Goal: Task Accomplishment & Management: Complete application form

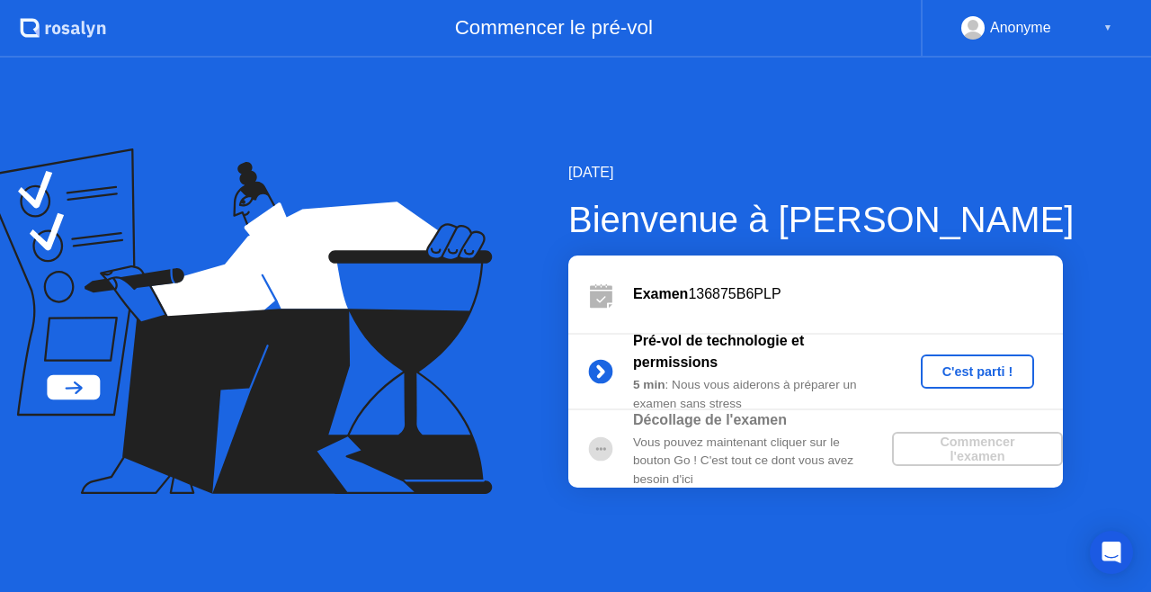
click at [962, 444] on div "Commencer l'examen" at bounding box center [977, 448] width 156 height 29
click at [603, 440] on circle at bounding box center [601, 449] width 24 height 24
click at [703, 452] on div "Vous pouvez maintenant cliquer sur le bouton Go ! C'est tout ce dont vous avez …" at bounding box center [762, 460] width 259 height 55
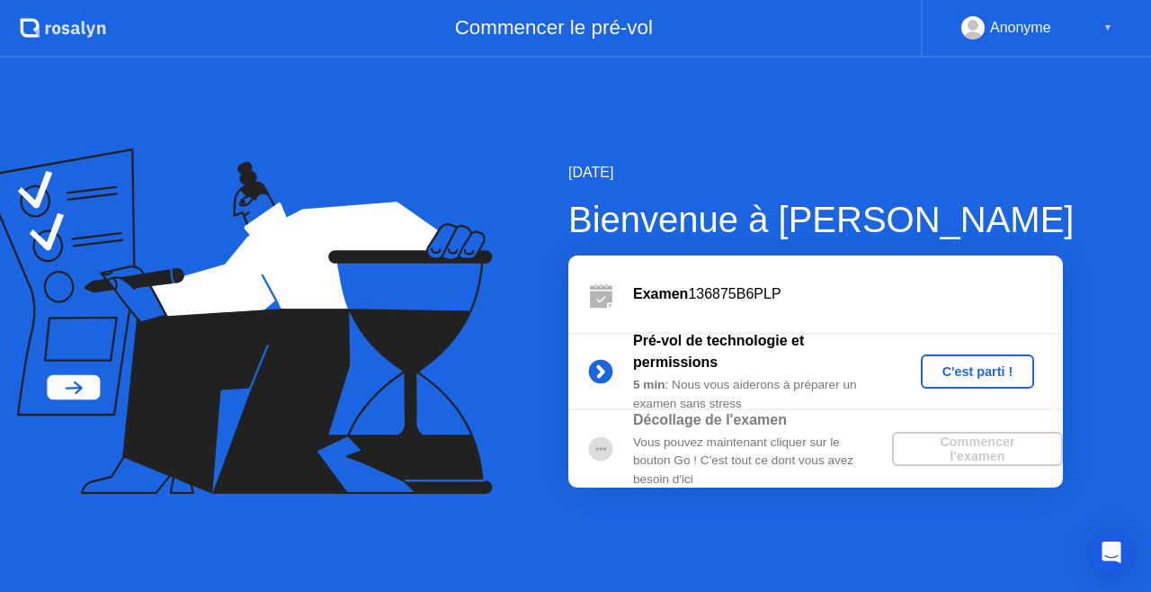
click at [977, 364] on div "C'est parti !" at bounding box center [978, 371] width 100 height 14
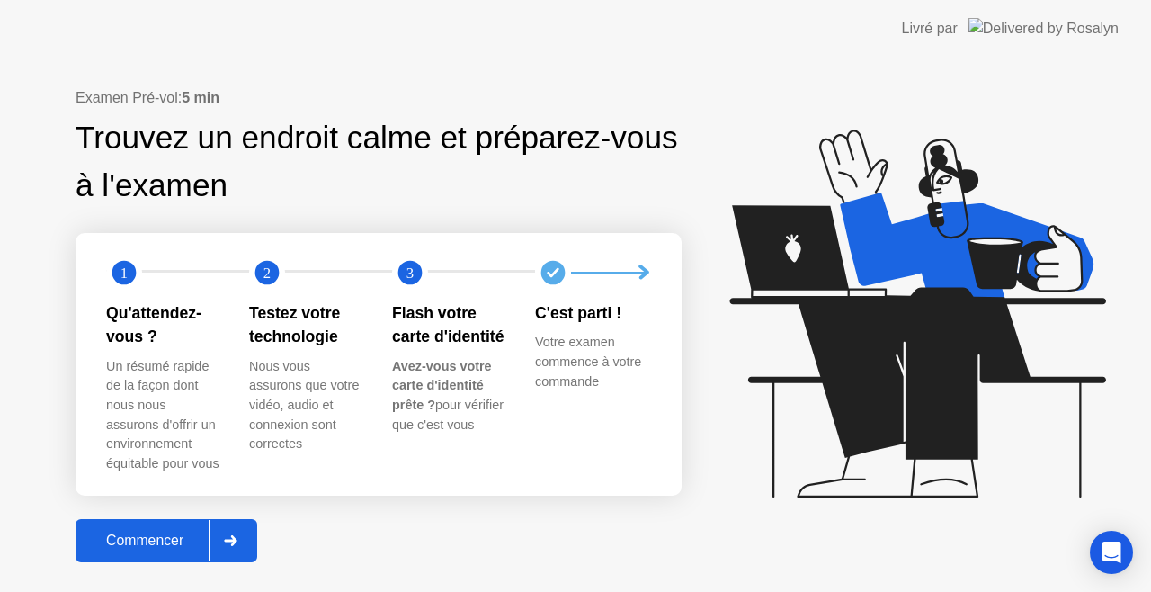
click at [182, 543] on div "Commencer" at bounding box center [145, 540] width 128 height 16
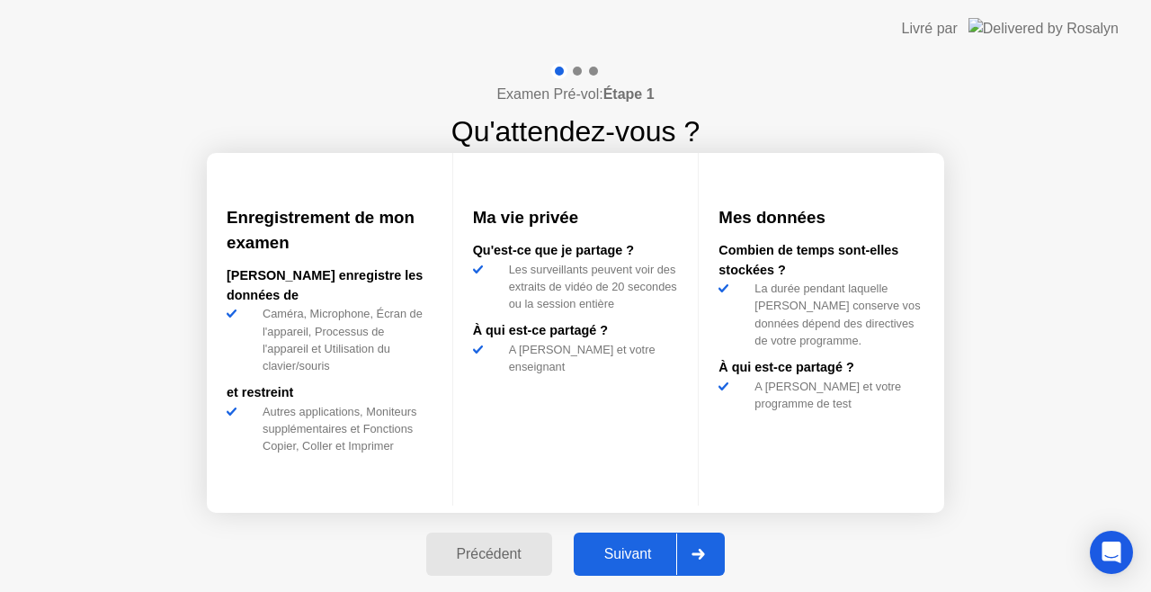
click at [639, 554] on div "Suivant" at bounding box center [628, 554] width 98 height 16
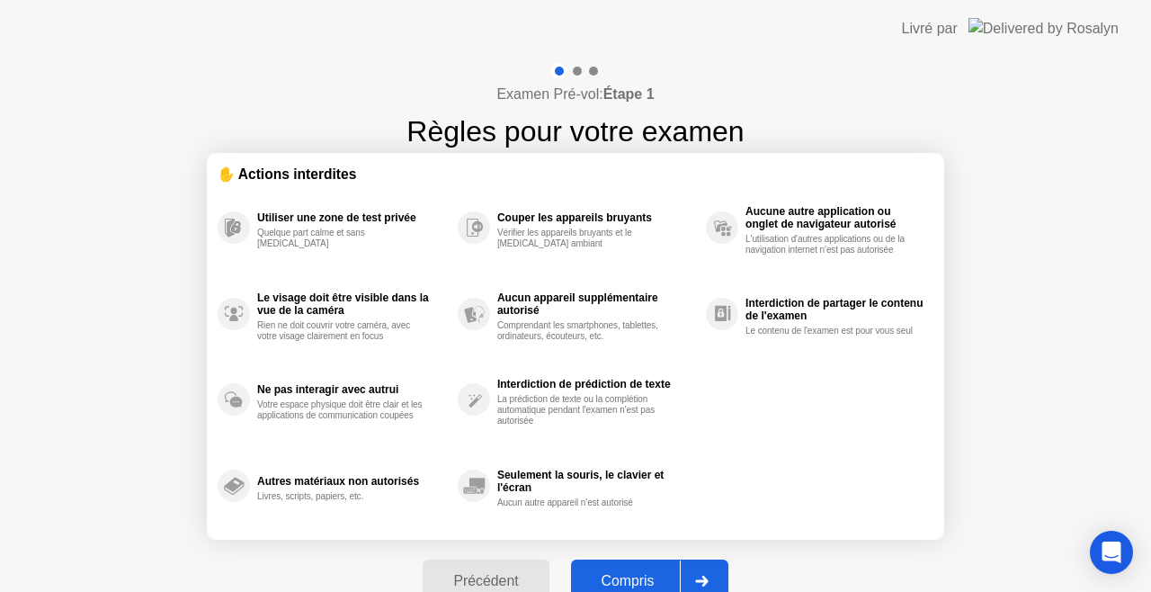
click at [658, 578] on div "Compris" at bounding box center [627, 581] width 103 height 16
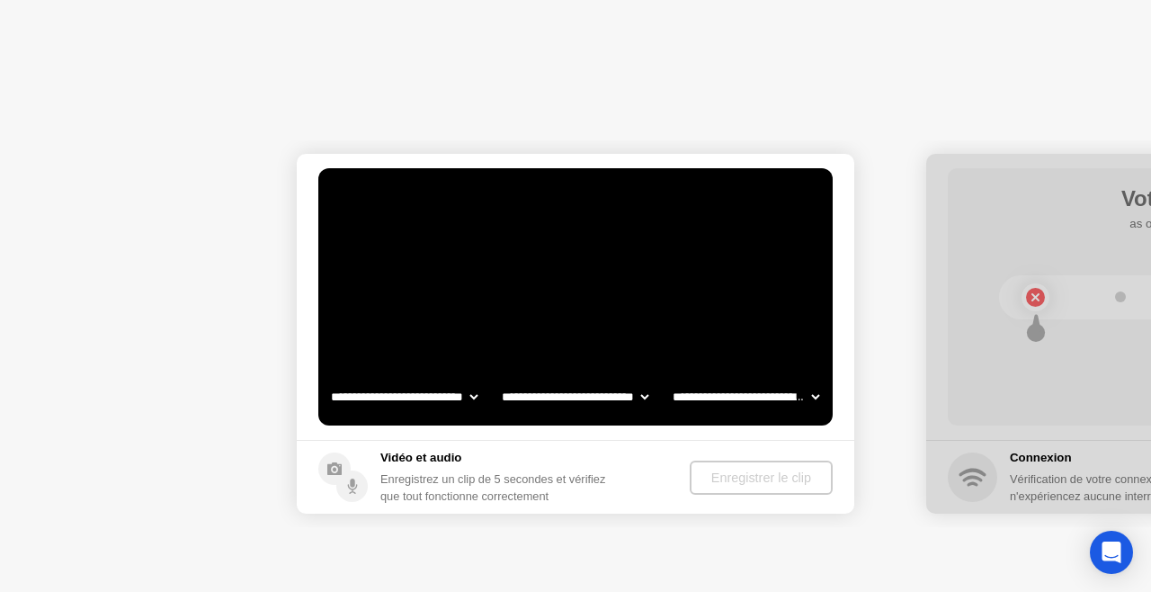
select select "**********"
select select "*******"
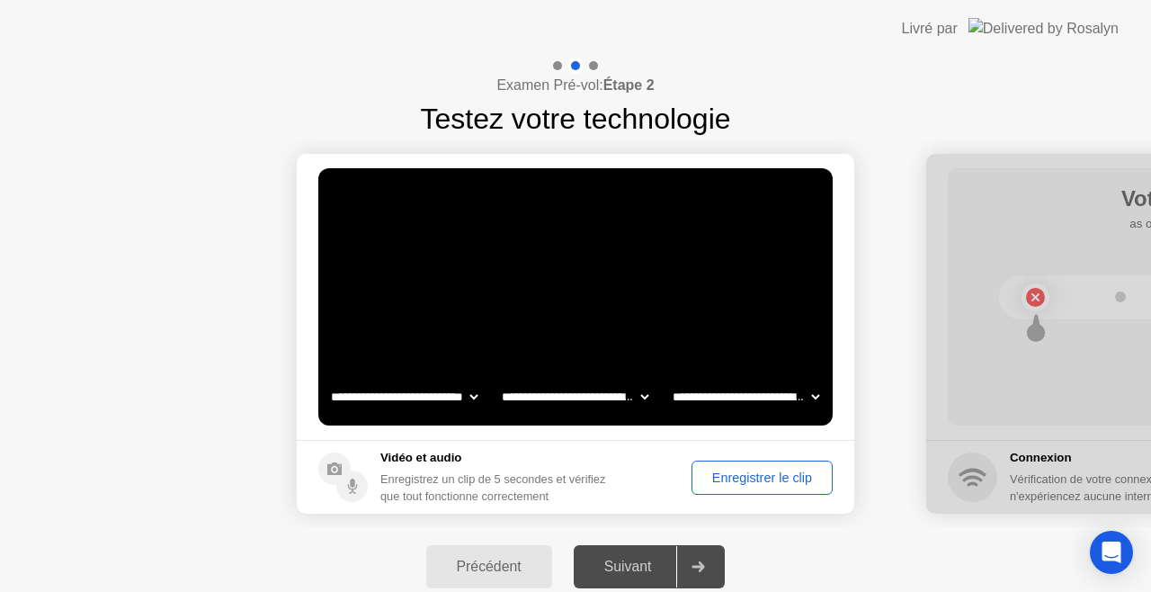
click at [734, 474] on div "Enregistrer le clip" at bounding box center [762, 477] width 129 height 14
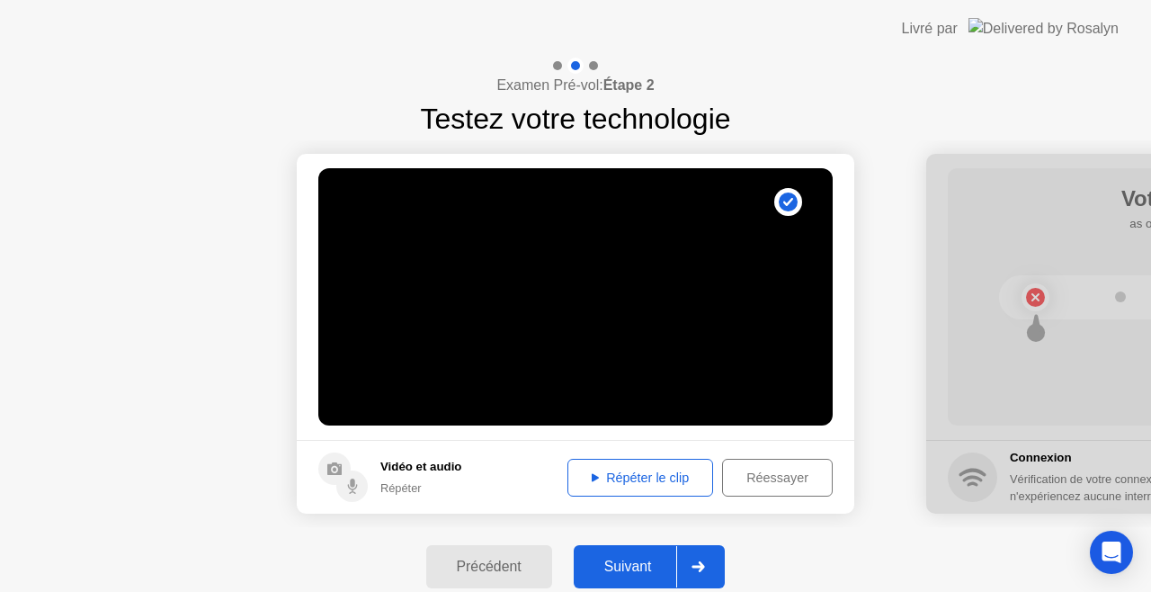
click at [652, 561] on div "Suivant" at bounding box center [628, 566] width 98 height 16
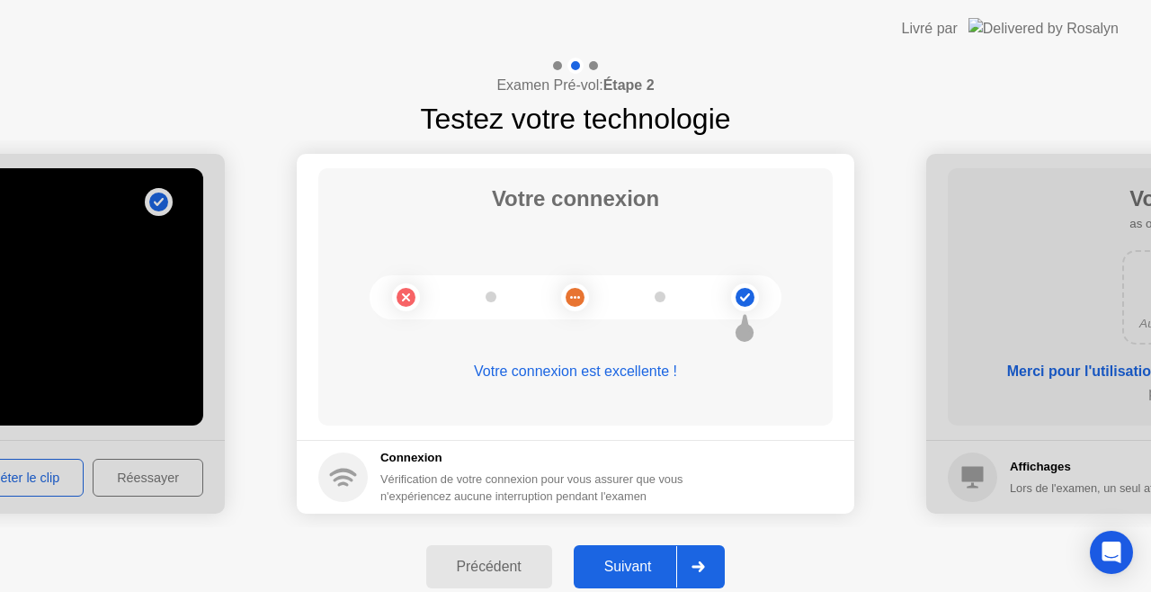
click at [652, 561] on div "Suivant" at bounding box center [628, 566] width 98 height 16
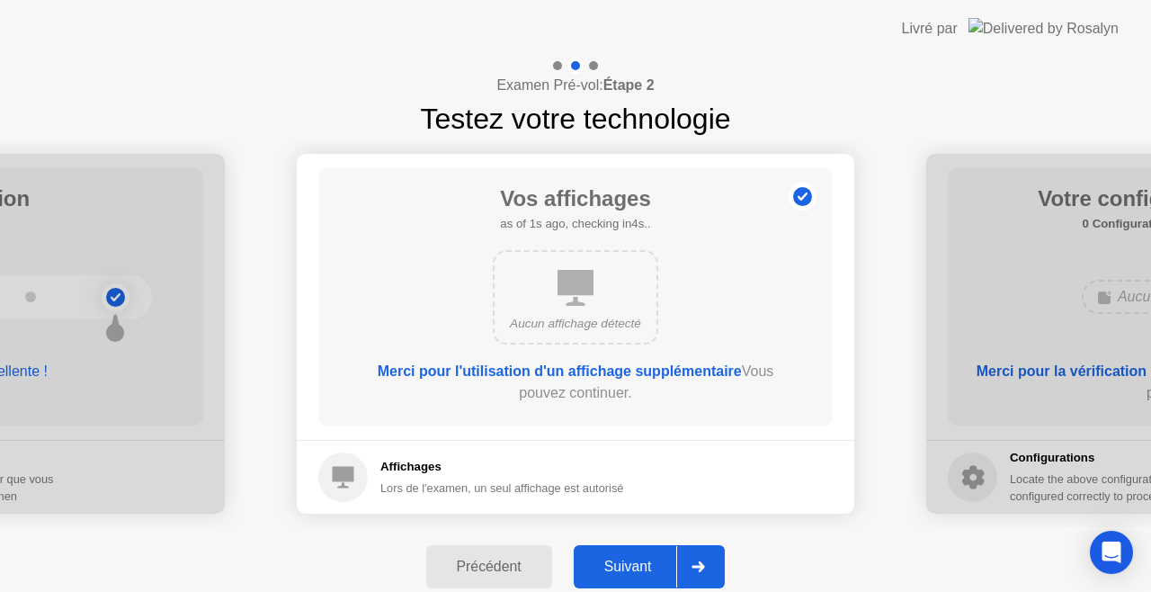
click at [652, 561] on div "Suivant" at bounding box center [628, 566] width 98 height 16
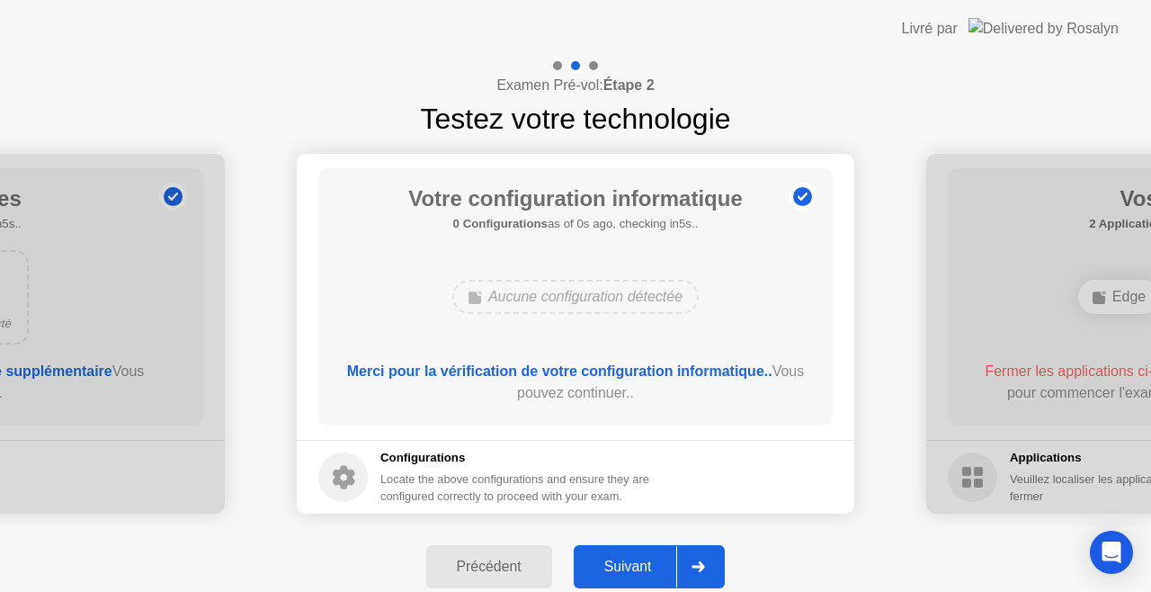
click at [652, 561] on div "Suivant" at bounding box center [628, 566] width 98 height 16
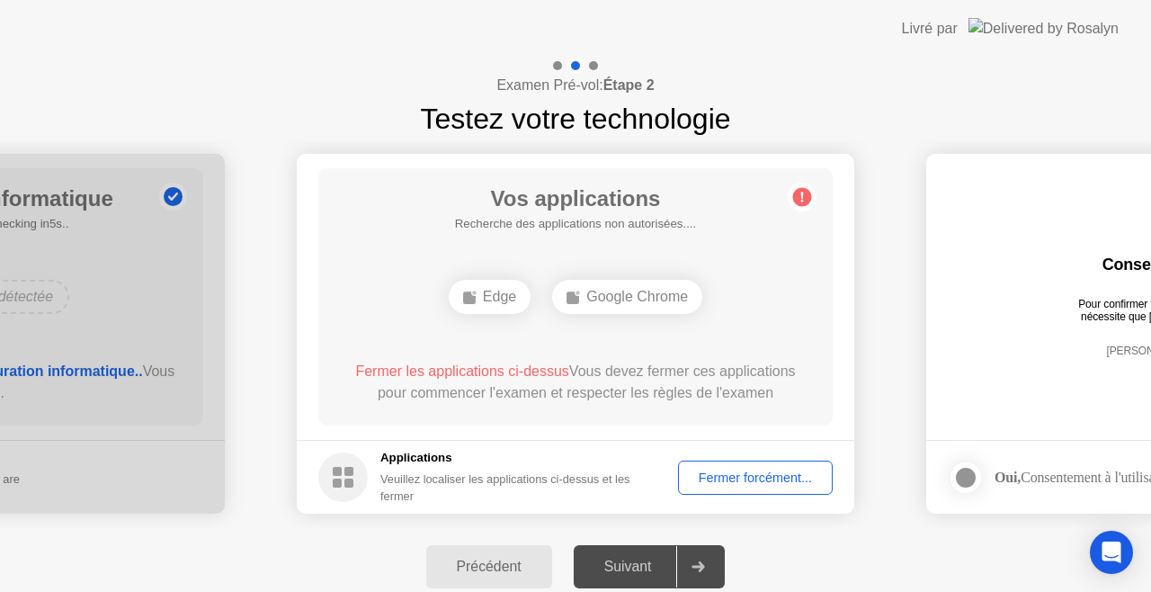
click at [750, 485] on div "Fermer forcément..." at bounding box center [755, 477] width 142 height 14
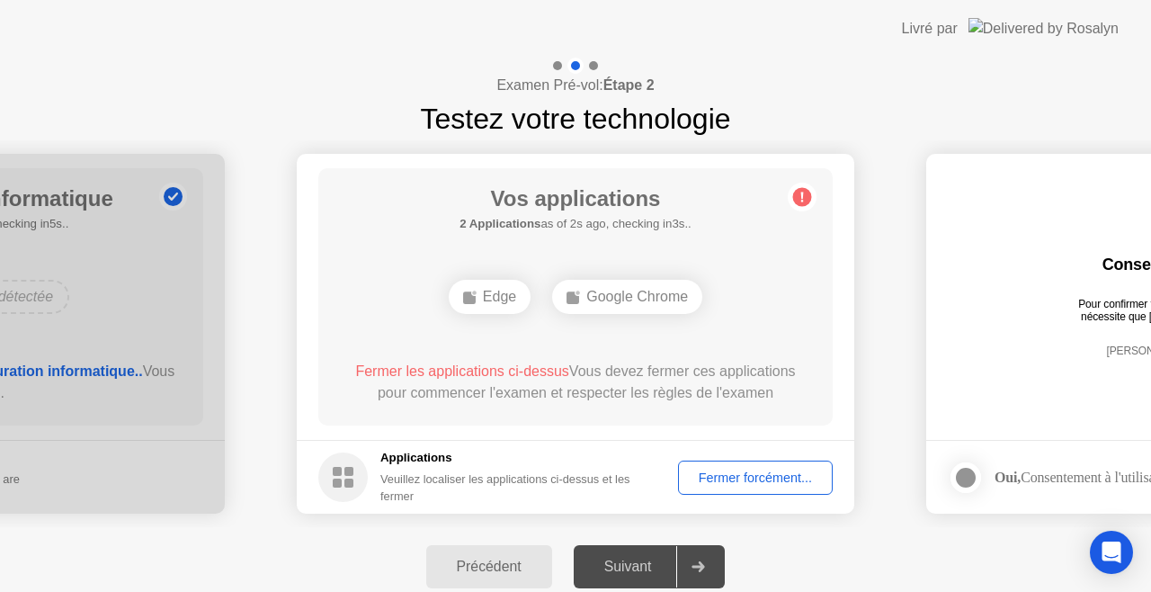
click at [631, 563] on div "Suivant" at bounding box center [628, 566] width 98 height 16
click at [787, 474] on div "Fermer forcément..." at bounding box center [755, 477] width 142 height 14
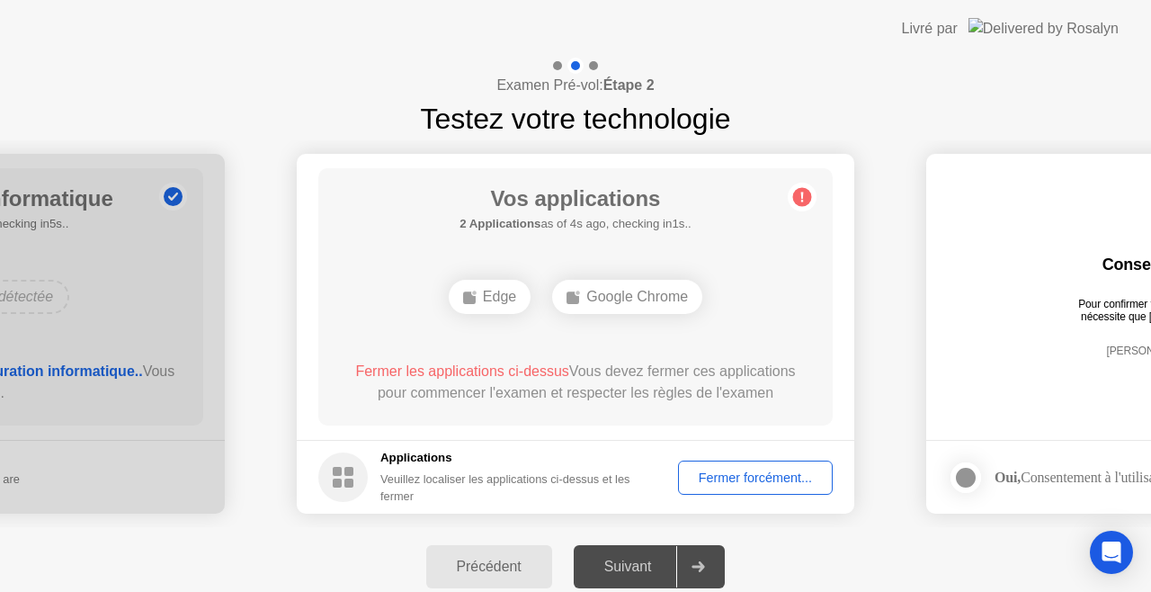
click at [649, 565] on div "Suivant" at bounding box center [628, 566] width 98 height 16
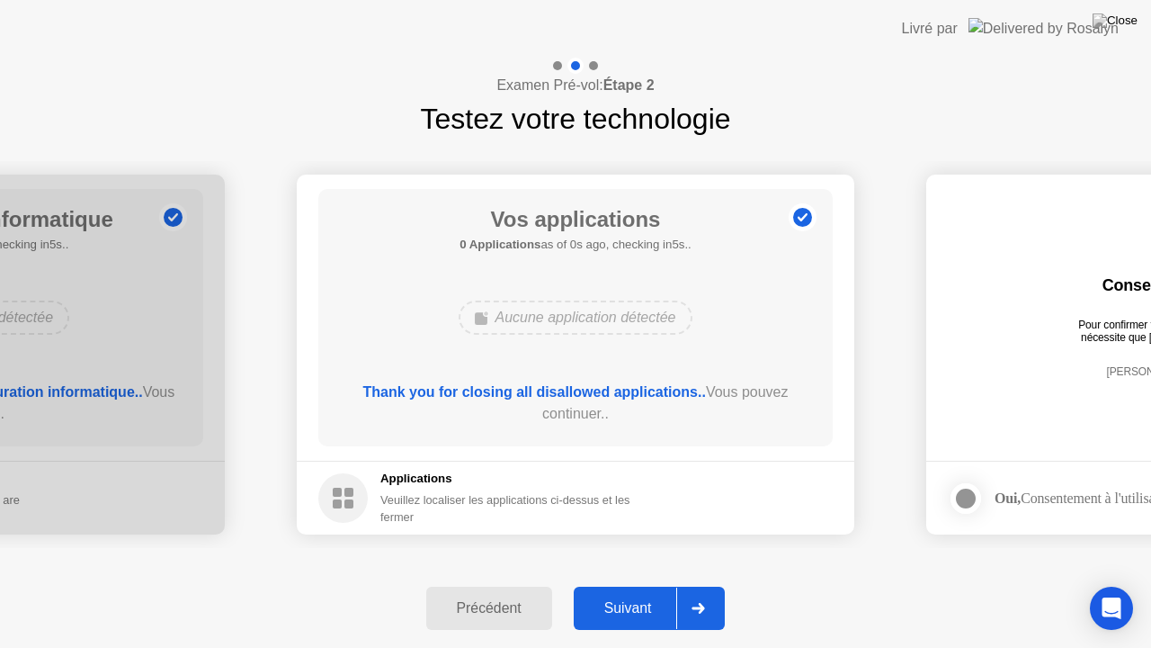
click at [710, 586] on button "Suivant" at bounding box center [650, 607] width 152 height 43
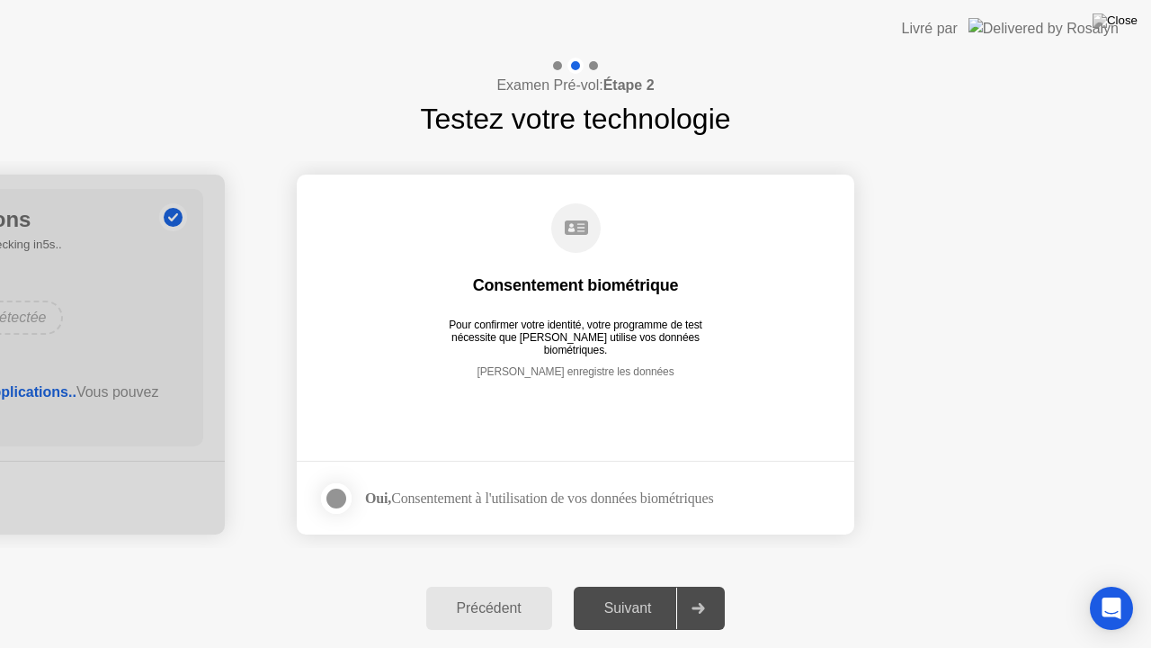
click at [344, 493] on div at bounding box center [337, 498] width 22 height 22
click at [639, 591] on div "Suivant" at bounding box center [628, 608] width 98 height 16
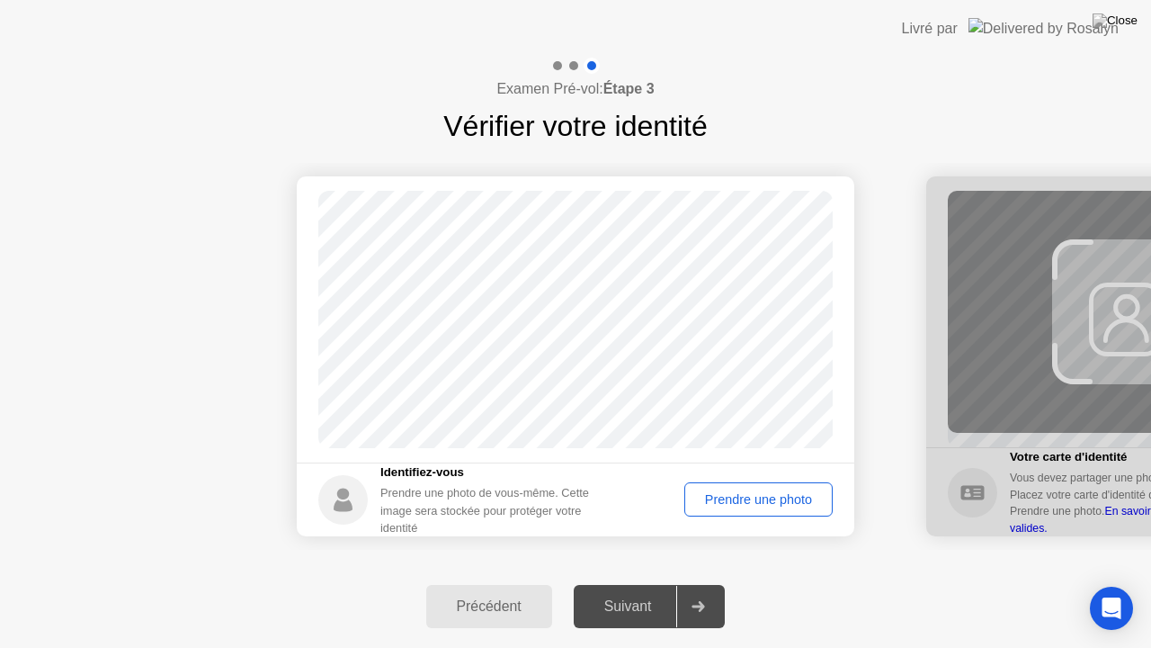
click at [775, 500] on div "Prendre une photo" at bounding box center [759, 499] width 136 height 14
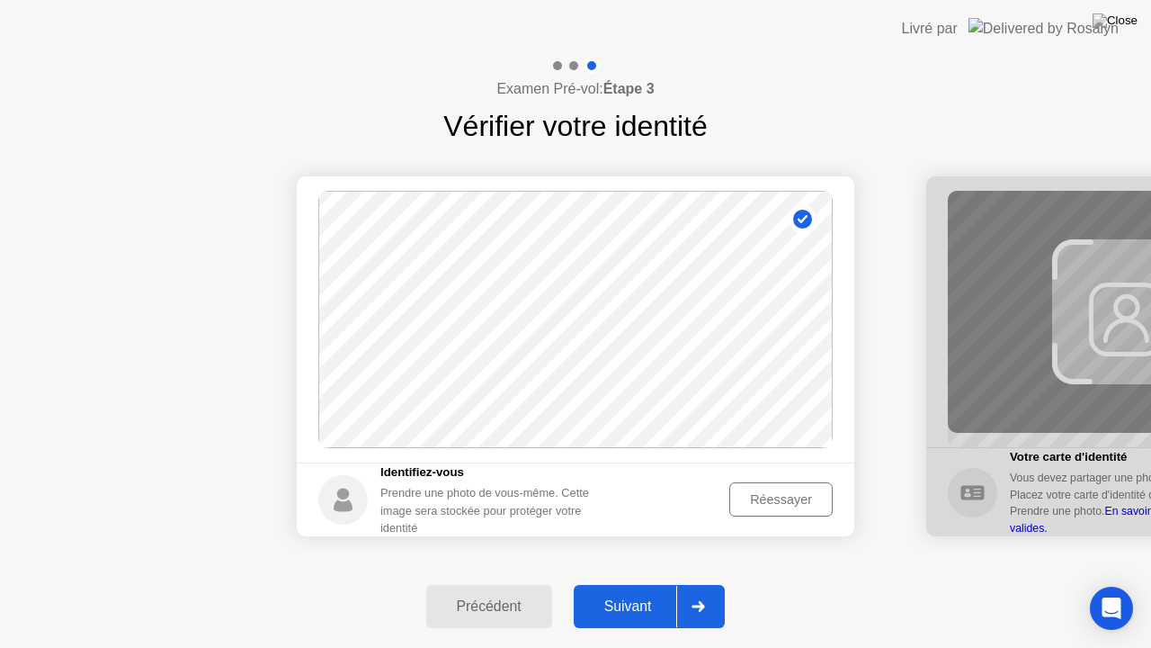
click at [657, 591] on div "Suivant" at bounding box center [628, 606] width 98 height 16
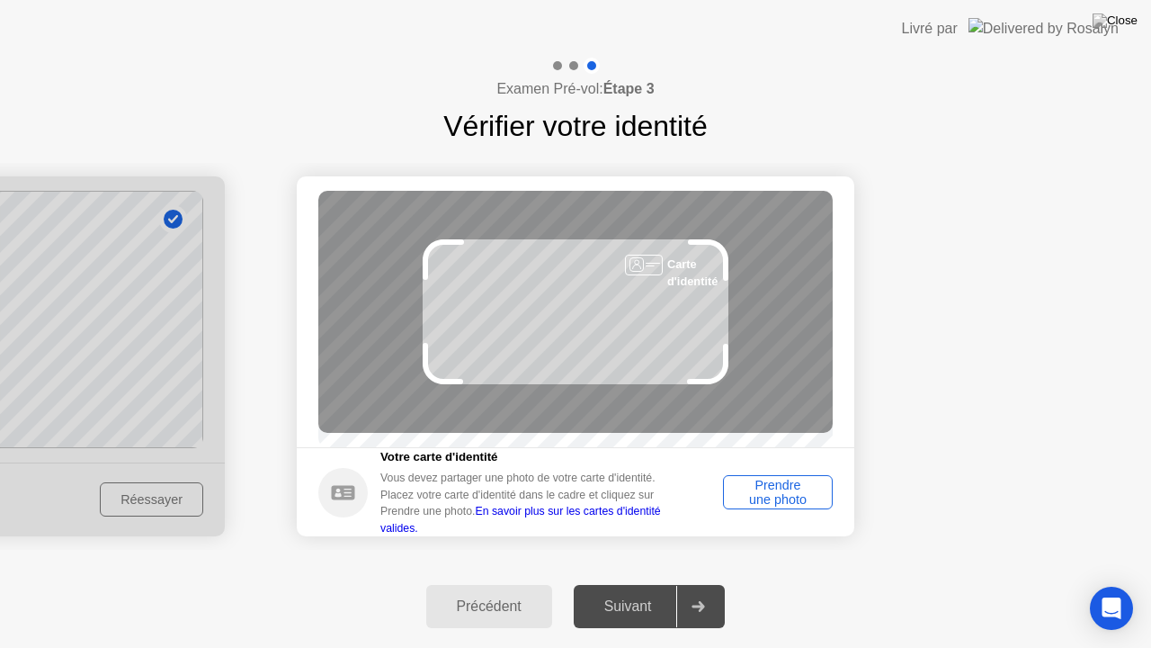
click at [791, 485] on div "Prendre une photo" at bounding box center [777, 492] width 97 height 29
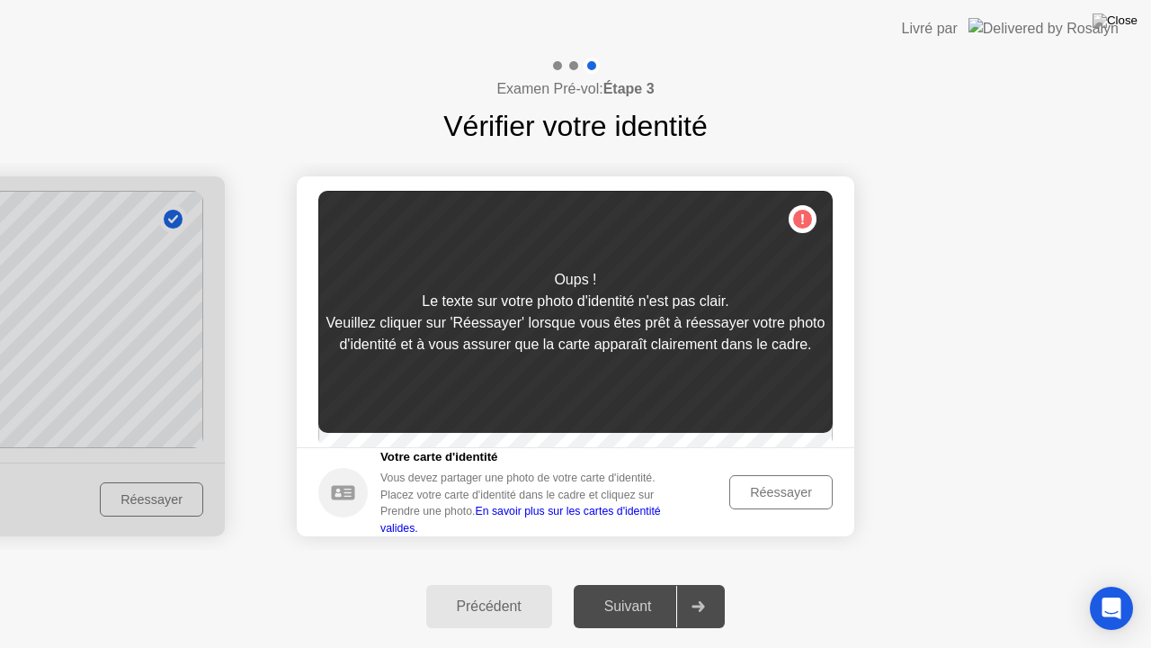
click at [658, 338] on div "Veuillez cliquer sur 'Réessayer' lorsque vous êtes prêt à réessayer votre photo…" at bounding box center [575, 333] width 514 height 43
click at [809, 499] on div "Réessayer" at bounding box center [781, 492] width 91 height 14
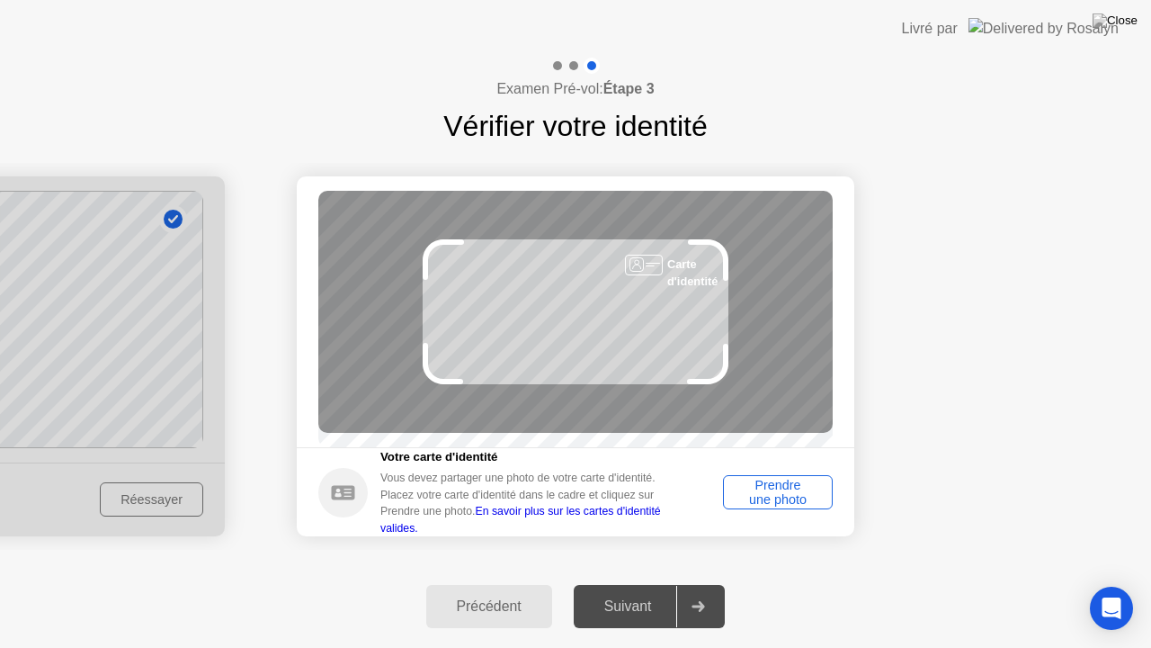
click at [809, 504] on div "Prendre une photo" at bounding box center [777, 492] width 97 height 29
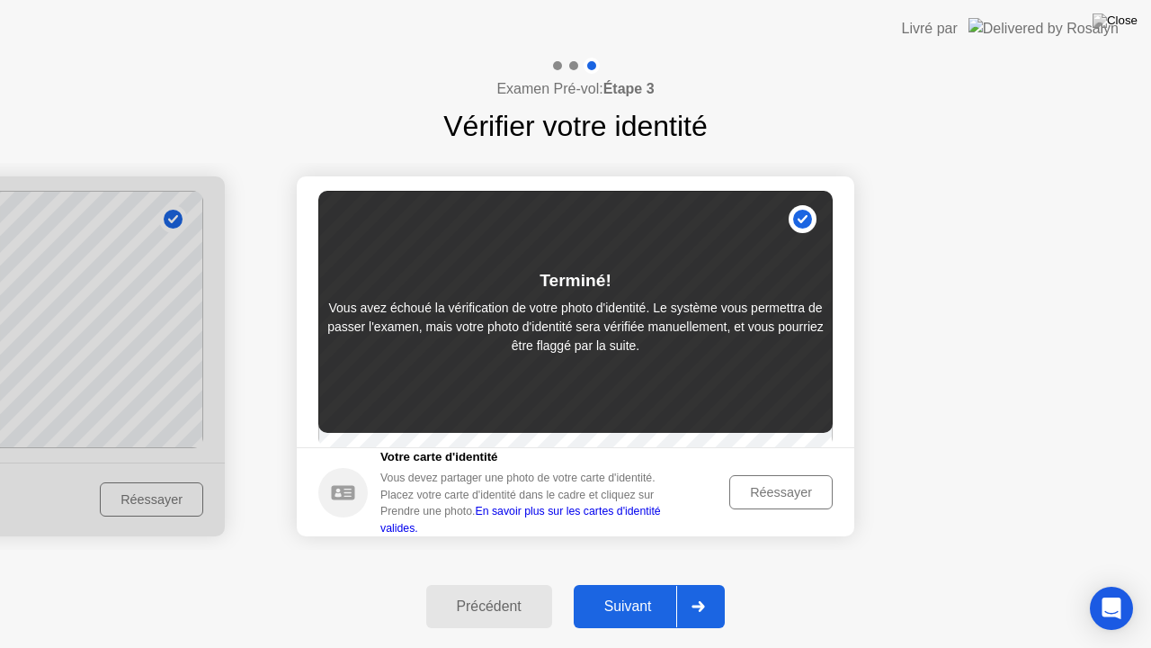
click at [800, 499] on div "Réessayer" at bounding box center [781, 492] width 91 height 14
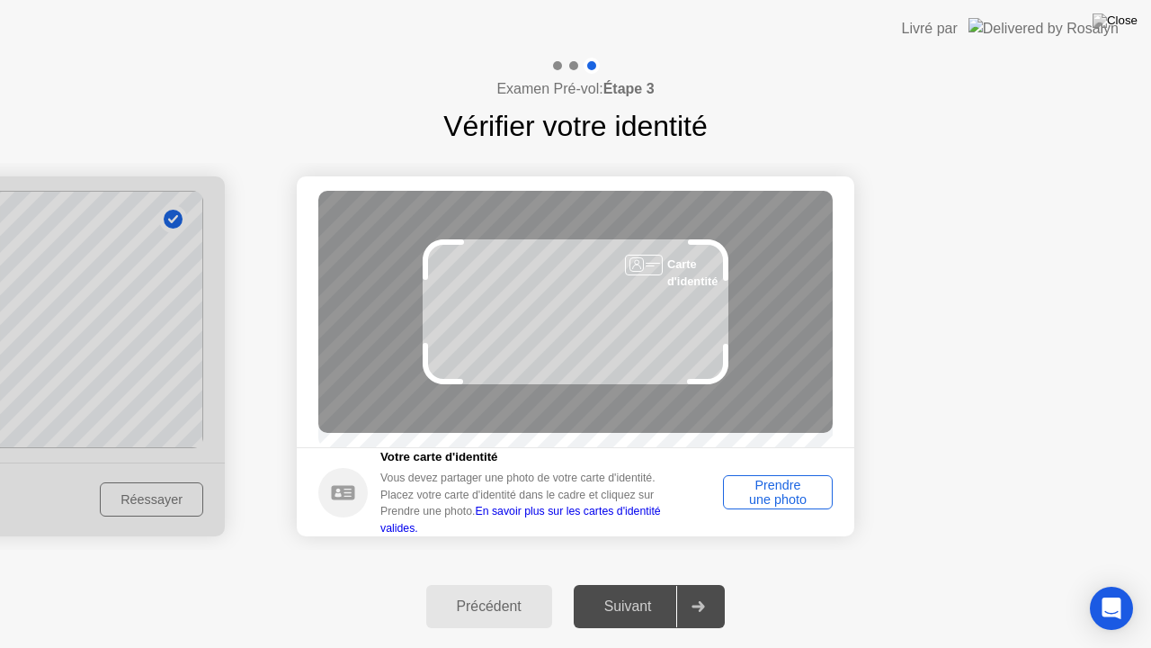
click at [787, 496] on div "Prendre une photo" at bounding box center [777, 492] width 97 height 29
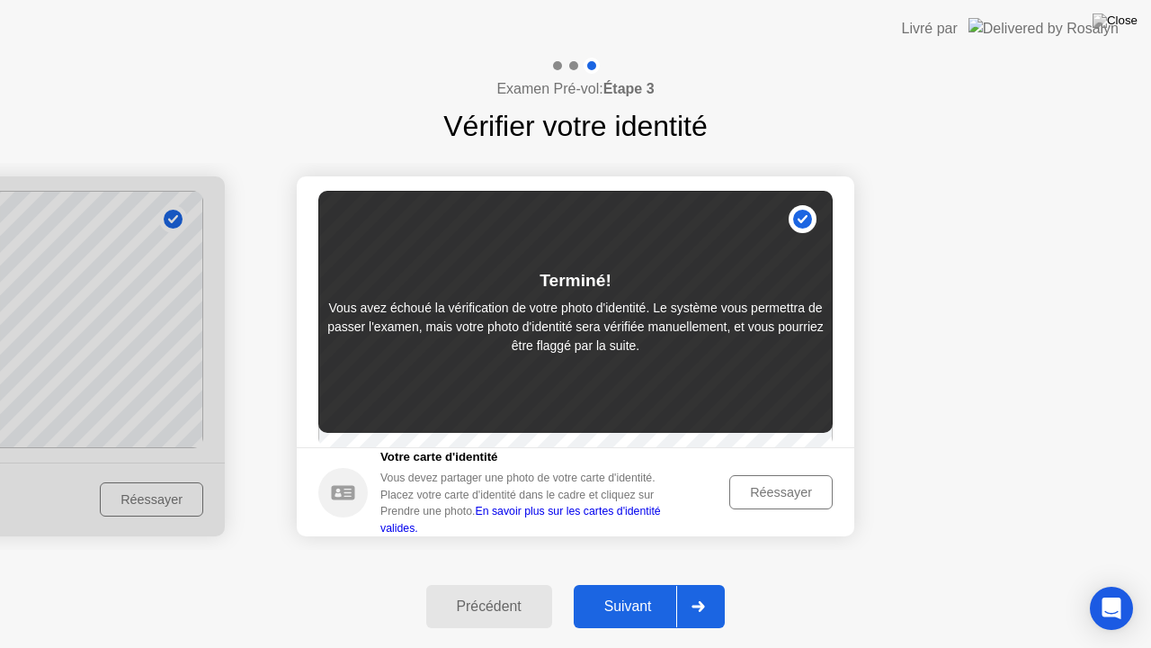
click at [639, 591] on div "Suivant" at bounding box center [628, 606] width 98 height 16
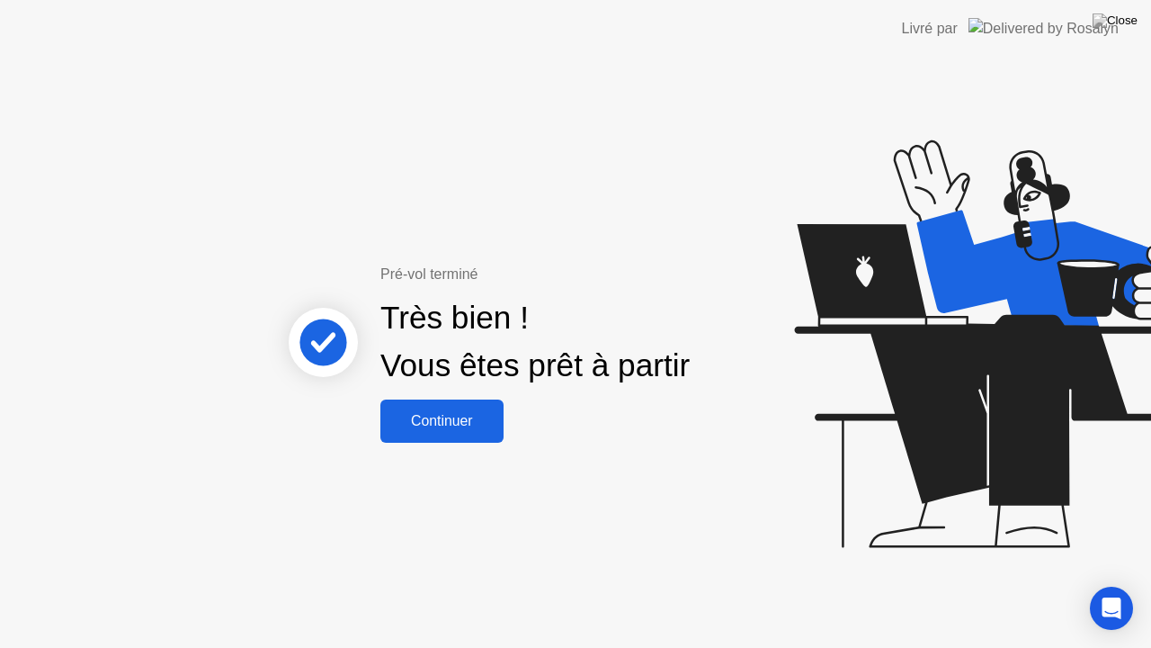
click at [480, 417] on div "Continuer" at bounding box center [442, 421] width 112 height 16
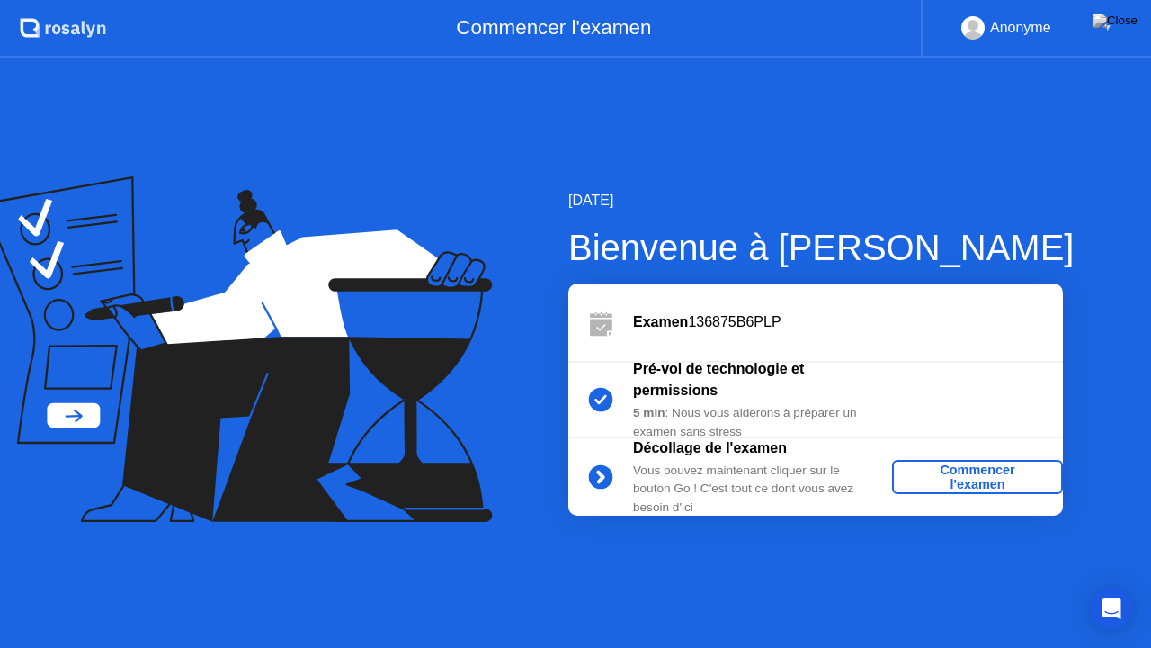
click at [988, 476] on div "Commencer l'examen" at bounding box center [977, 476] width 156 height 29
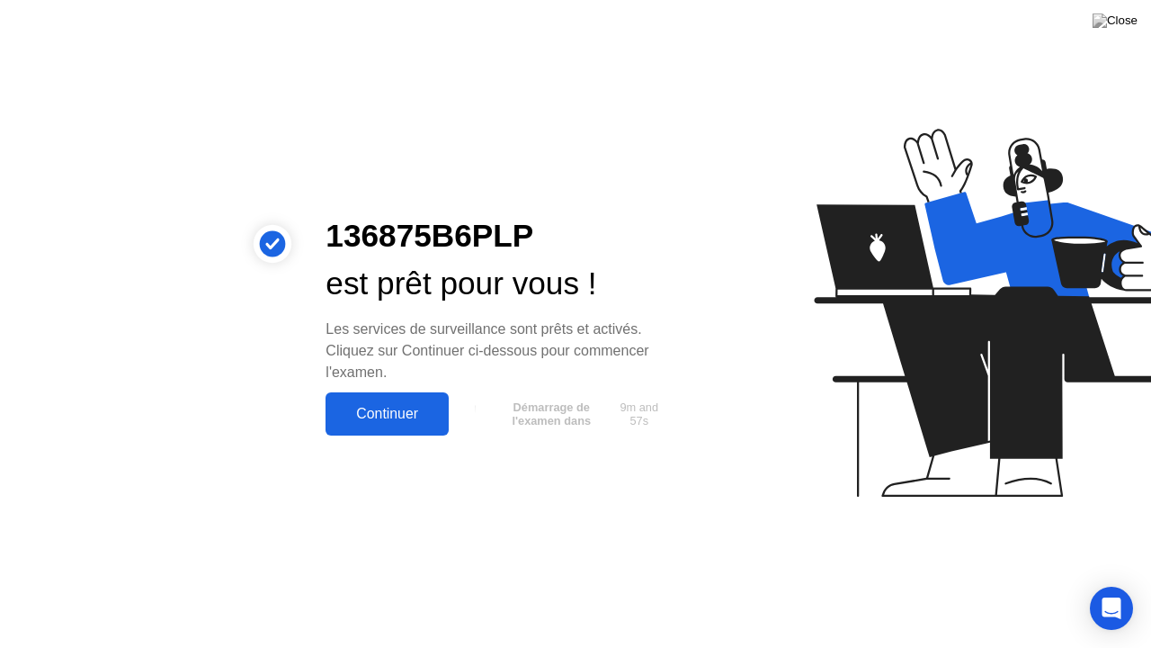
click at [415, 407] on div "Continuer" at bounding box center [387, 414] width 112 height 16
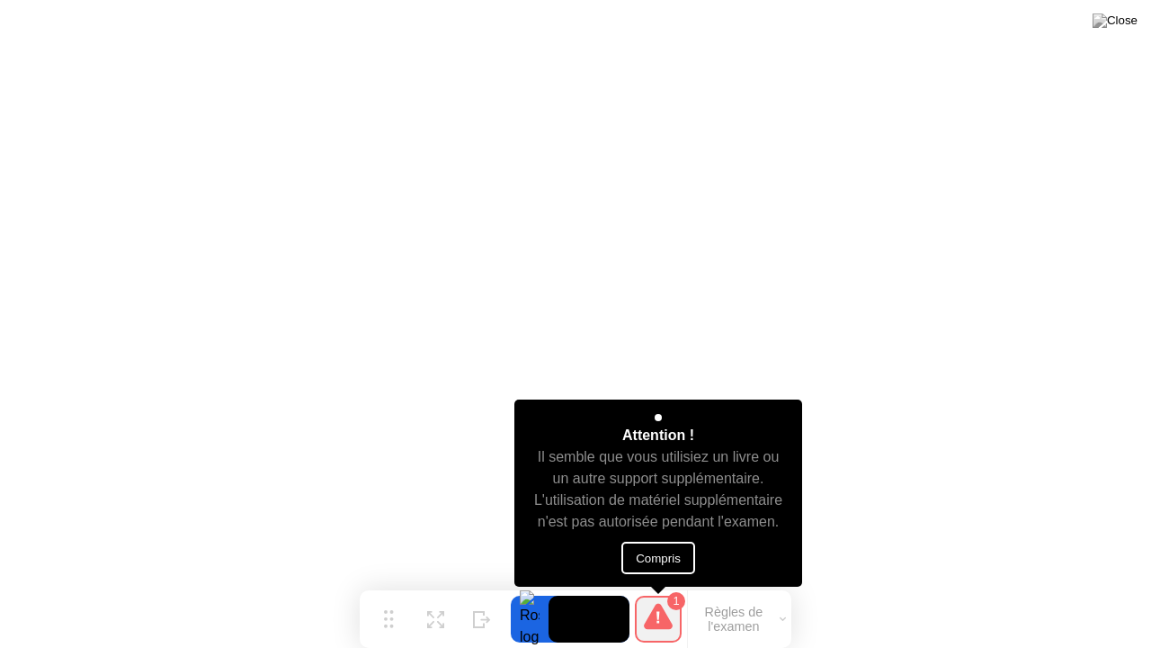
click at [660, 563] on button "Compris" at bounding box center [658, 557] width 74 height 32
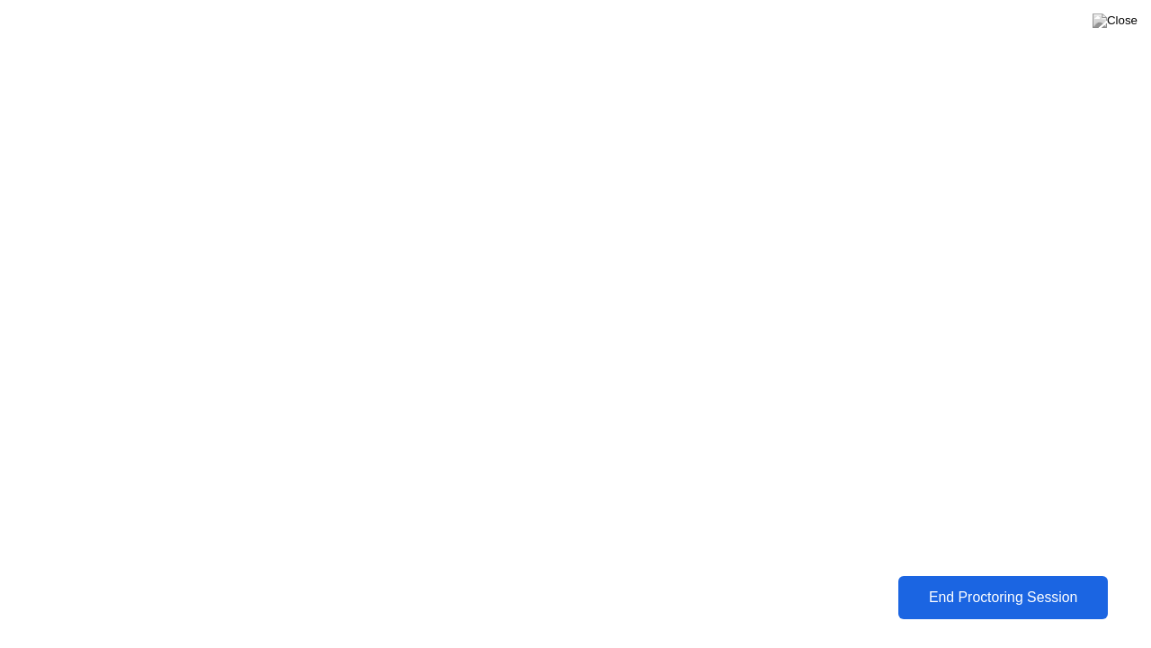
click at [975, 591] on div "End Proctoring Session" at bounding box center [1003, 596] width 213 height 17
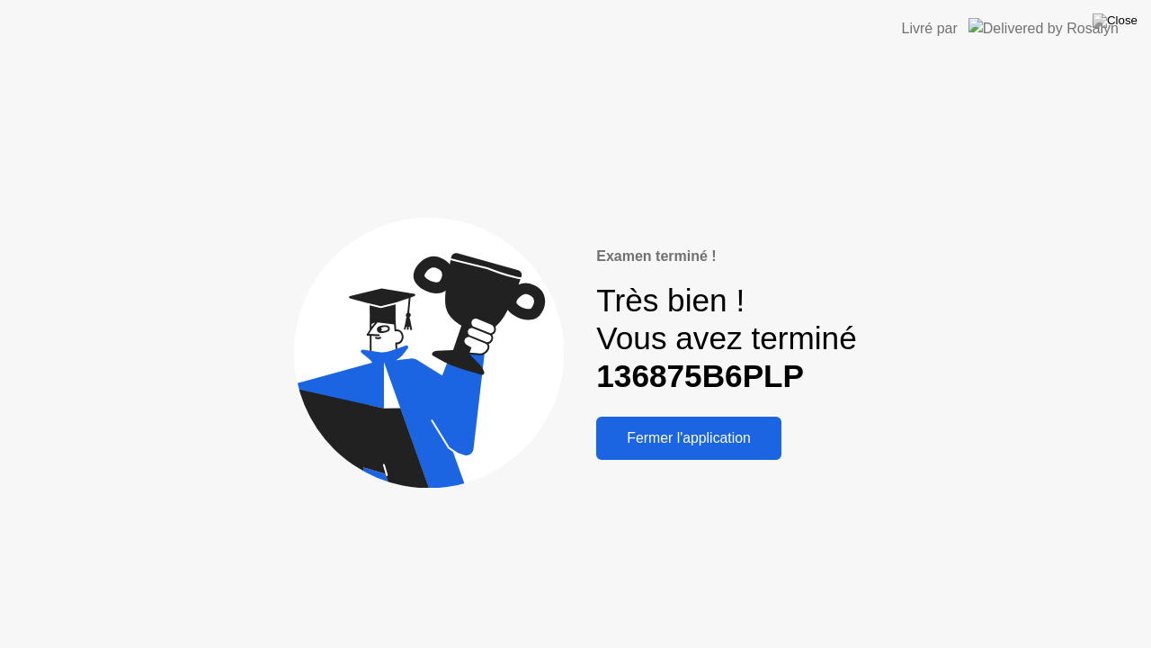
click at [727, 446] on div "Fermer l'application" at bounding box center [689, 438] width 174 height 16
